Goal: Task Accomplishment & Management: Manage account settings

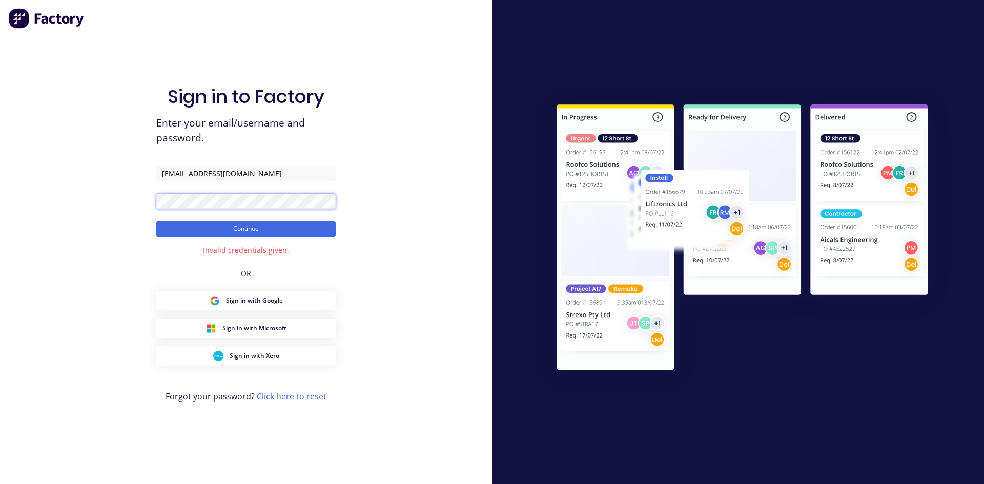
click at [104, 188] on div "Sign in to Factory Enter your email/username and password. workshop@argoweld.co…" at bounding box center [246, 242] width 492 height 484
click at [184, 224] on button "Continue" at bounding box center [245, 228] width 179 height 15
click at [129, 189] on div "Sign in to Factory Enter your email/username and password. workshop@argoweld.co…" at bounding box center [246, 242] width 492 height 484
click at [180, 227] on button "Continue" at bounding box center [245, 228] width 179 height 15
click at [149, 195] on div "Sign in to Factory Enter your email/username and password. workshop@argoweld.co…" at bounding box center [246, 242] width 492 height 484
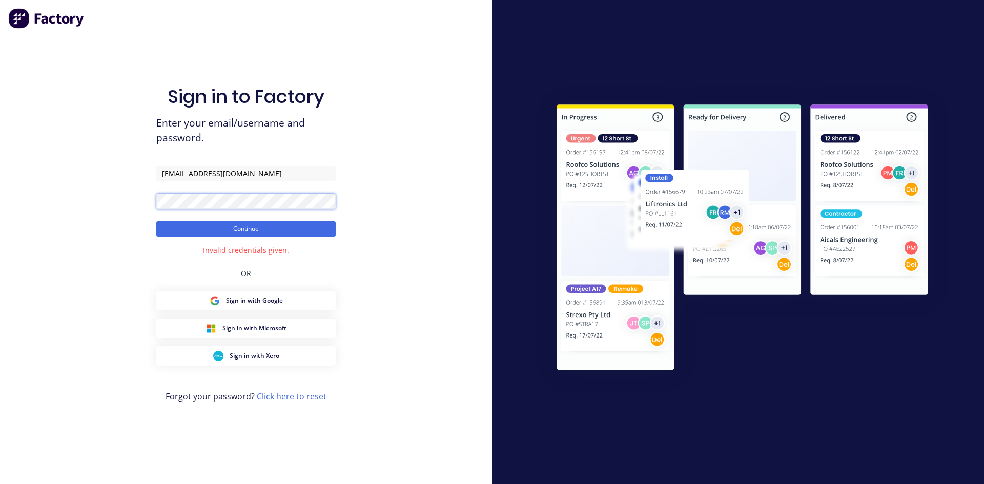
click at [105, 191] on div "Sign in to Factory Enter your email/username and password. workshop@argoweld.co…" at bounding box center [246, 242] width 492 height 484
click at [185, 232] on button "Continue" at bounding box center [245, 228] width 179 height 15
click at [269, 390] on div "Sign in to Factory Enter your email/username and password. workshop@argoweld.co…" at bounding box center [245, 253] width 179 height 448
click at [270, 397] on link "Click here to reset" at bounding box center [292, 396] width 70 height 11
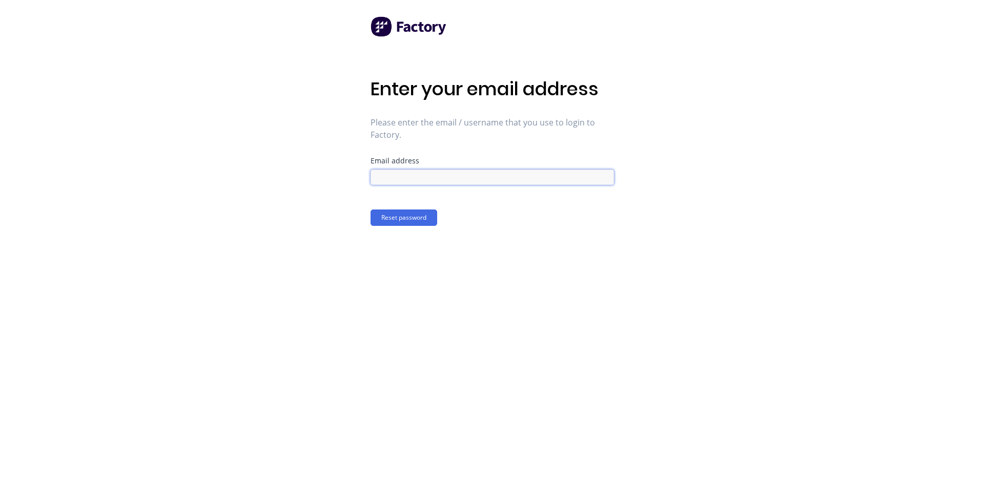
click at [382, 176] on input at bounding box center [492, 177] width 243 height 15
type input "workshop@argoweld.com.au"
click at [413, 216] on button "Reset password" at bounding box center [404, 218] width 67 height 16
click at [369, 179] on div "Enter your new password You'll use the new password that you enter below to log…" at bounding box center [492, 242] width 984 height 484
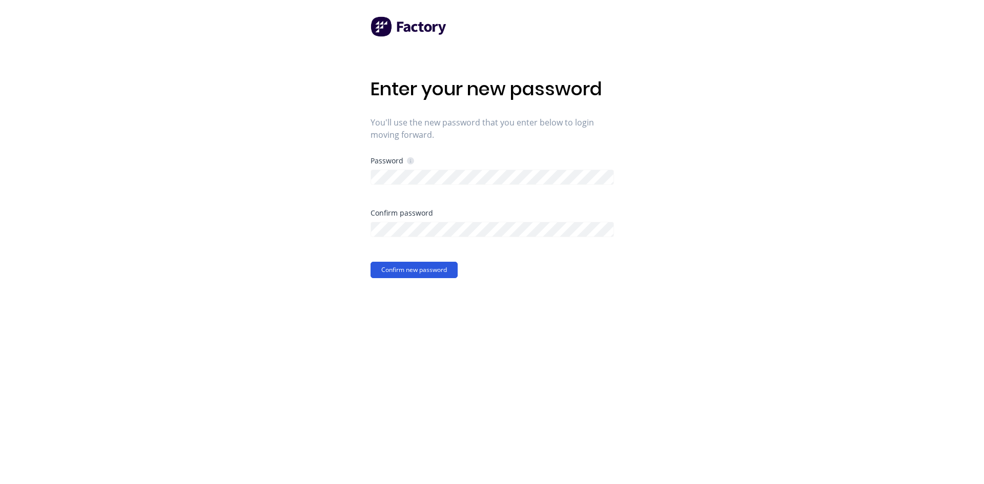
click at [395, 268] on button "Confirm new password" at bounding box center [414, 270] width 87 height 16
click at [359, 176] on div "Enter your new password You'll use the new password that you enter below to log…" at bounding box center [492, 242] width 984 height 484
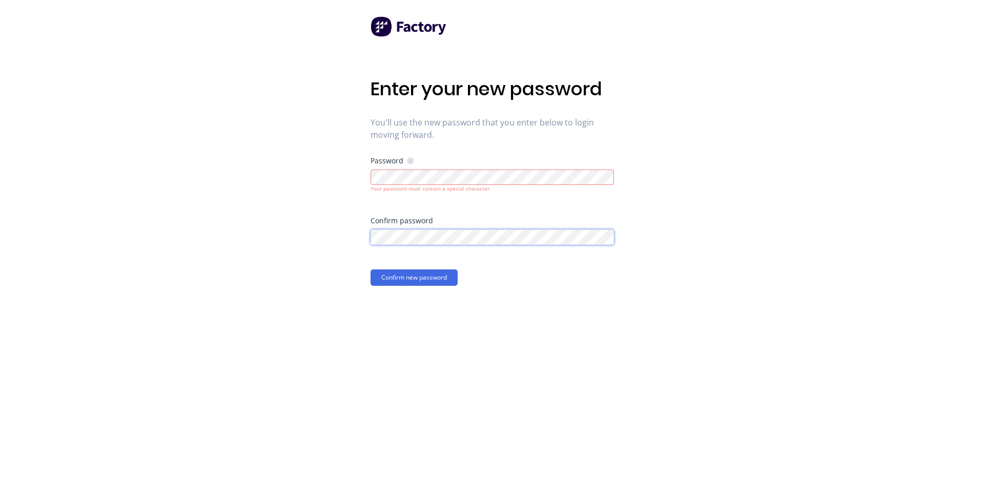
click at [344, 238] on div "Enter your new password You'll use the new password that you enter below to log…" at bounding box center [492, 242] width 984 height 484
click at [402, 278] on button "Confirm new password" at bounding box center [414, 278] width 87 height 16
